Goal: Task Accomplishment & Management: Manage account settings

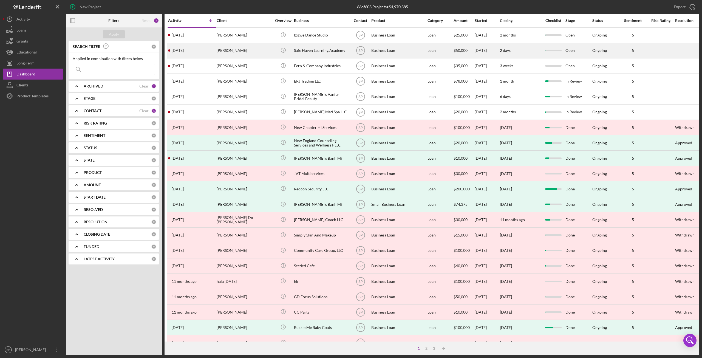
click at [222, 52] on div "[PERSON_NAME]" at bounding box center [244, 50] width 55 height 15
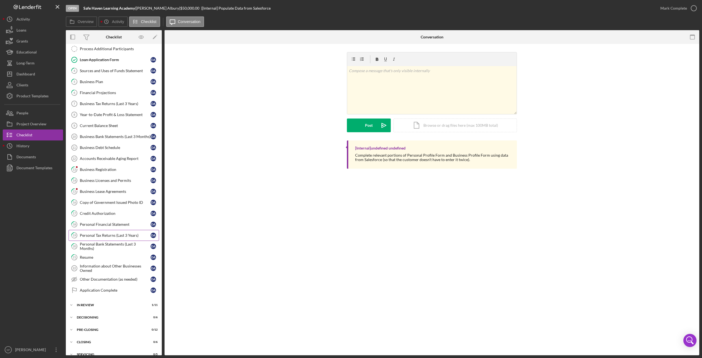
scroll to position [104, 0]
click at [108, 187] on div "Business Lease Agreements" at bounding box center [115, 189] width 71 height 4
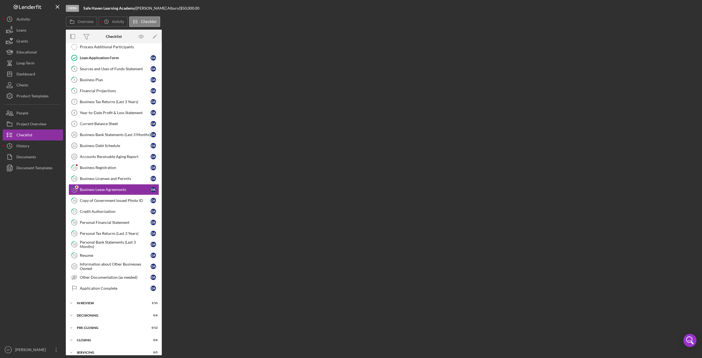
scroll to position [104, 0]
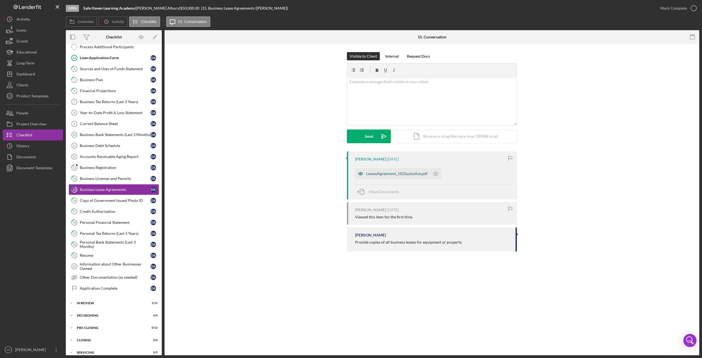
click at [395, 175] on div "LeasseAgreement_182SaylesAve.pdf" at bounding box center [396, 173] width 61 height 4
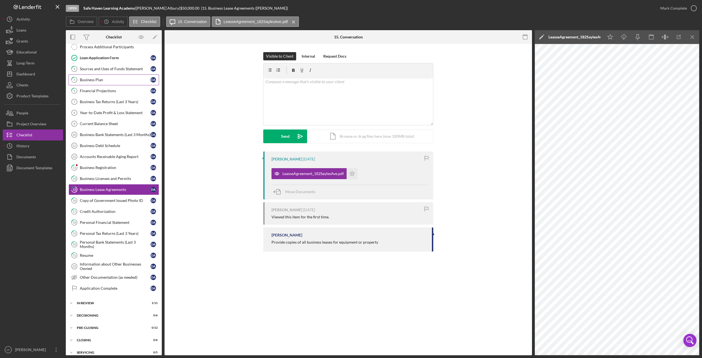
click at [106, 78] on div "Business Plan" at bounding box center [115, 80] width 71 height 4
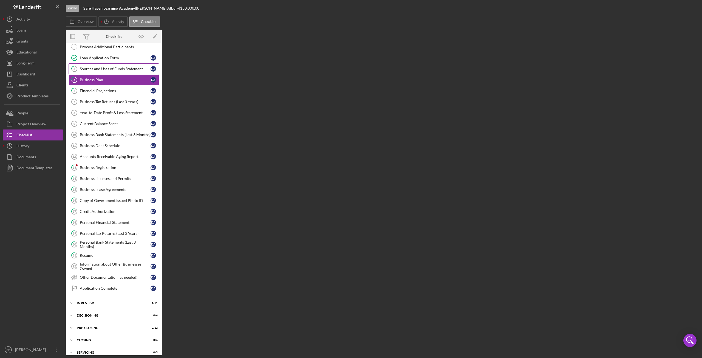
click at [109, 67] on div "Sources and Uses of Funds Statement" at bounding box center [115, 69] width 71 height 4
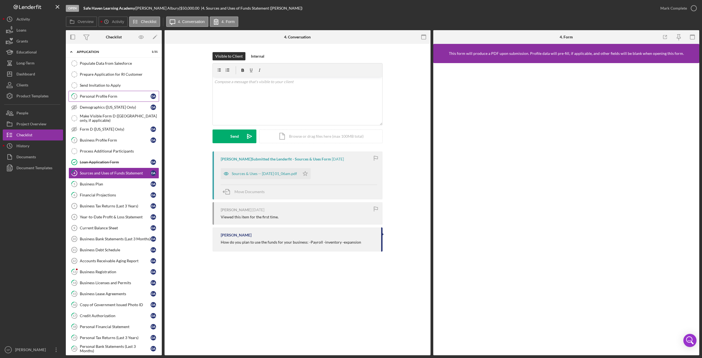
click at [92, 95] on div "Personal Profile Form" at bounding box center [115, 96] width 71 height 4
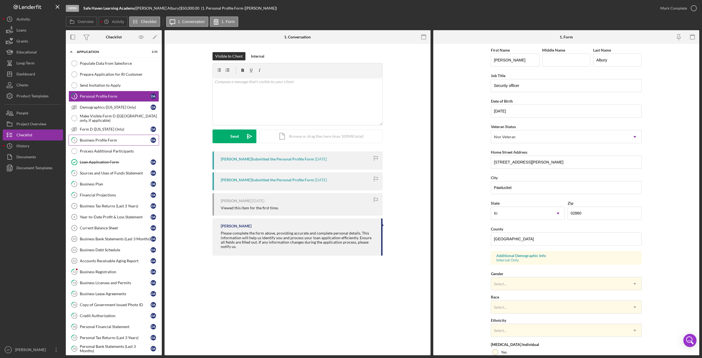
click at [101, 138] on div "Business Profile Form" at bounding box center [115, 140] width 71 height 4
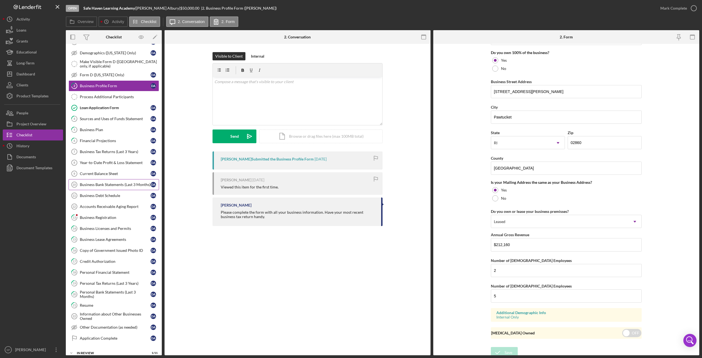
scroll to position [55, 0]
click at [106, 237] on div "Business Lease Agreements" at bounding box center [115, 239] width 71 height 4
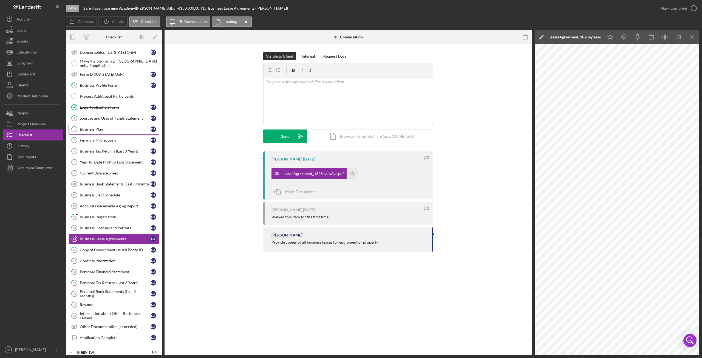
click at [102, 129] on link "5 Business Plan D A" at bounding box center [114, 129] width 90 height 11
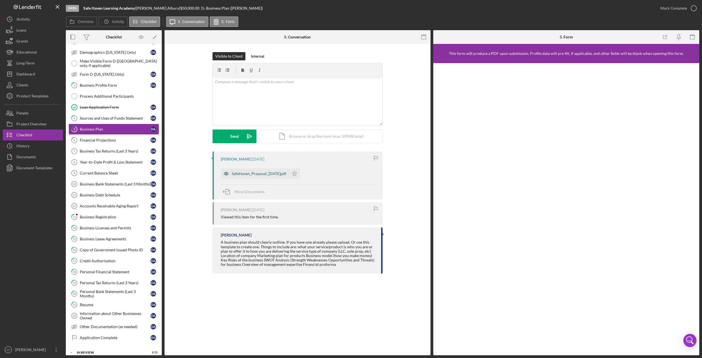
click at [258, 171] on div "SafeHaven_Proposal_[DATE]pdf" at bounding box center [255, 173] width 68 height 11
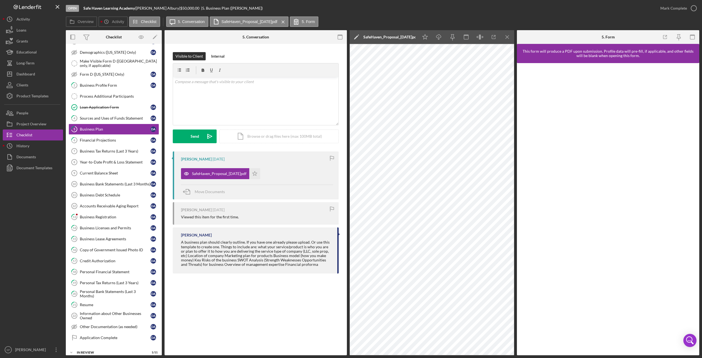
click at [263, 301] on div "5 Business Plan Visible to Client Internal v Color teal Color pink Remove color…" at bounding box center [255, 199] width 182 height 311
click at [263, 300] on div "5 Business Plan Visible to Client Internal v Color teal Color pink Remove color…" at bounding box center [255, 199] width 182 height 311
